Goal: Task Accomplishment & Management: Complete application form

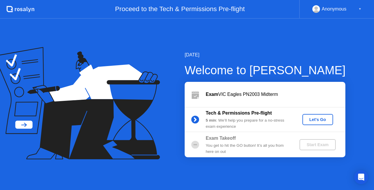
click at [318, 121] on div "Let's Go" at bounding box center [318, 119] width 26 height 5
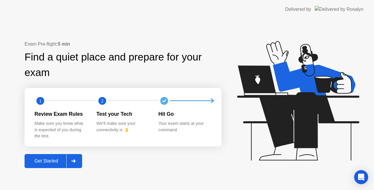
click at [75, 160] on icon at bounding box center [73, 161] width 4 height 4
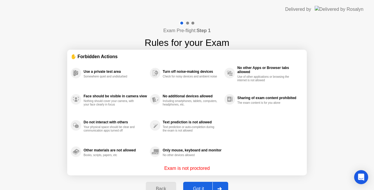
click at [224, 184] on div at bounding box center [220, 188] width 14 height 13
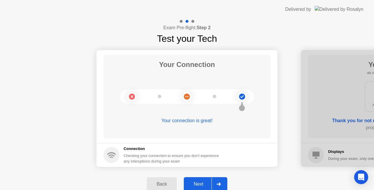
click at [216, 183] on div at bounding box center [219, 183] width 14 height 13
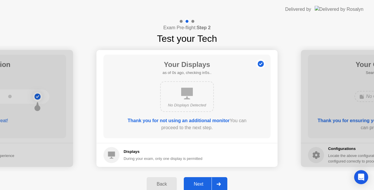
click at [216, 183] on div at bounding box center [219, 183] width 14 height 13
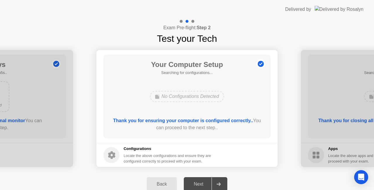
click at [216, 183] on div at bounding box center [219, 183] width 14 height 13
click at [221, 184] on div at bounding box center [219, 183] width 14 height 13
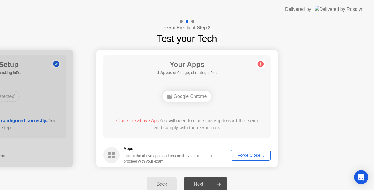
click at [249, 157] on div "Force Close..." at bounding box center [251, 155] width 36 height 5
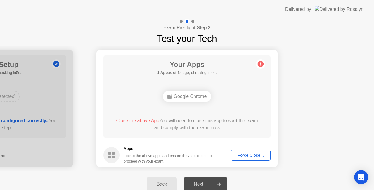
click at [261, 151] on button "Force Close..." at bounding box center [251, 155] width 40 height 11
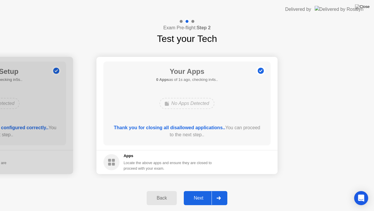
click at [220, 190] on icon at bounding box center [219, 198] width 4 height 4
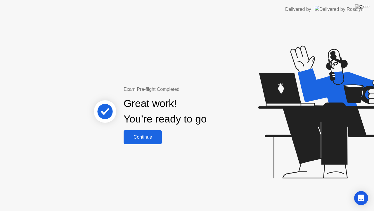
click at [153, 132] on button "Continue" at bounding box center [143, 137] width 38 height 14
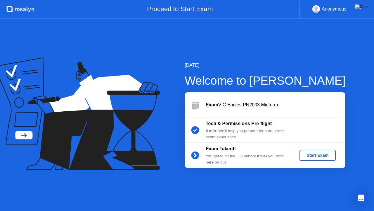
click at [313, 159] on button "Start Exam" at bounding box center [318, 154] width 36 height 11
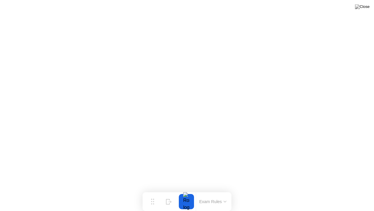
click at [227, 190] on button "Exam Rules" at bounding box center [213, 201] width 31 height 5
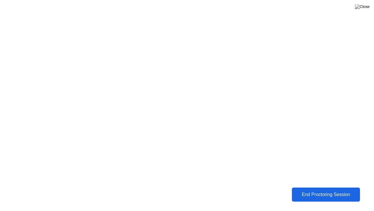
click at [318, 190] on div "End Proctoring Session" at bounding box center [325, 194] width 65 height 5
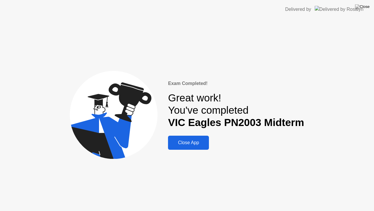
click at [202, 143] on div "Close App" at bounding box center [188, 142] width 37 height 5
